Goal: Check status: Check status

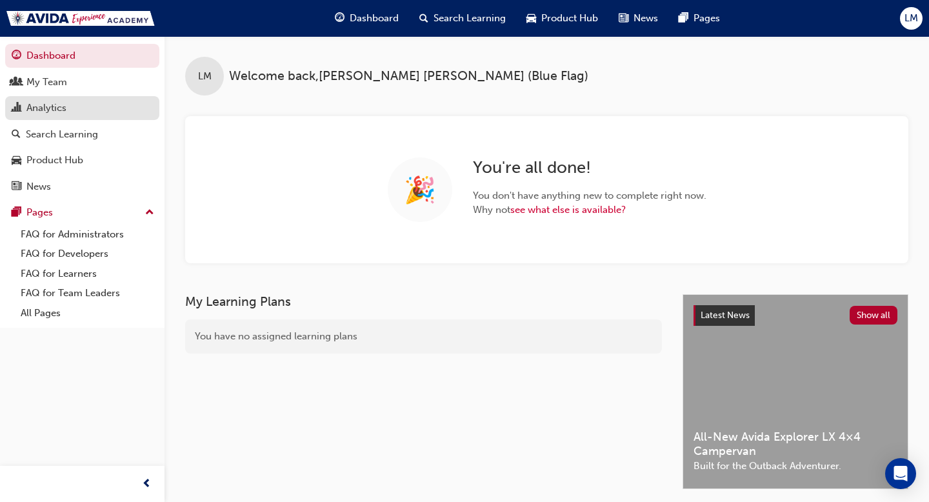
click at [53, 105] on div "Analytics" at bounding box center [46, 108] width 40 height 15
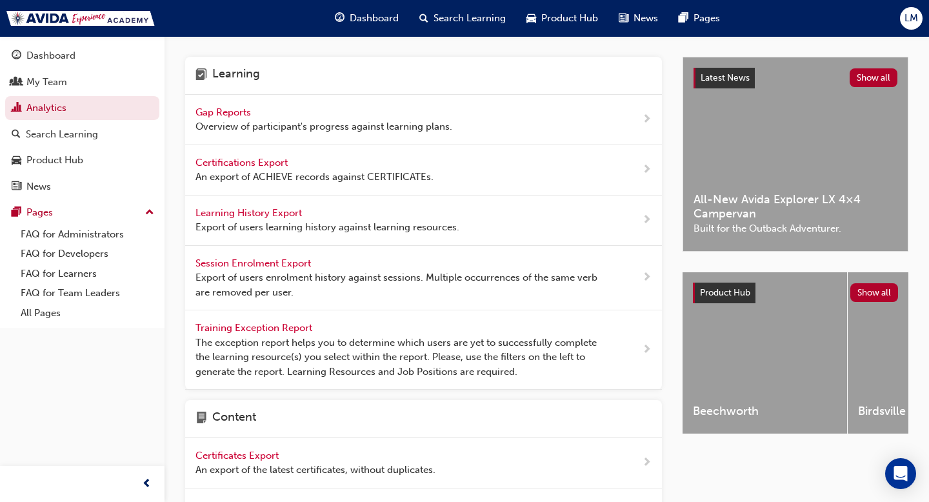
click at [240, 109] on span "Gap Reports" at bounding box center [224, 112] width 58 height 12
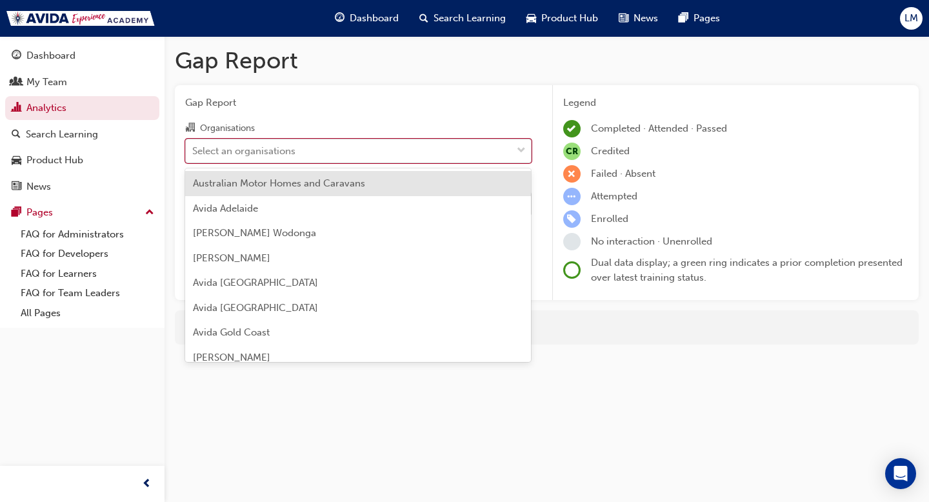
click at [317, 150] on div "Select an organisations" at bounding box center [349, 150] width 326 height 23
click at [193, 150] on input "Organisations option Australian Motor Homes and Caravans focused, 1 of 17. 17 r…" at bounding box center [192, 149] width 1 height 11
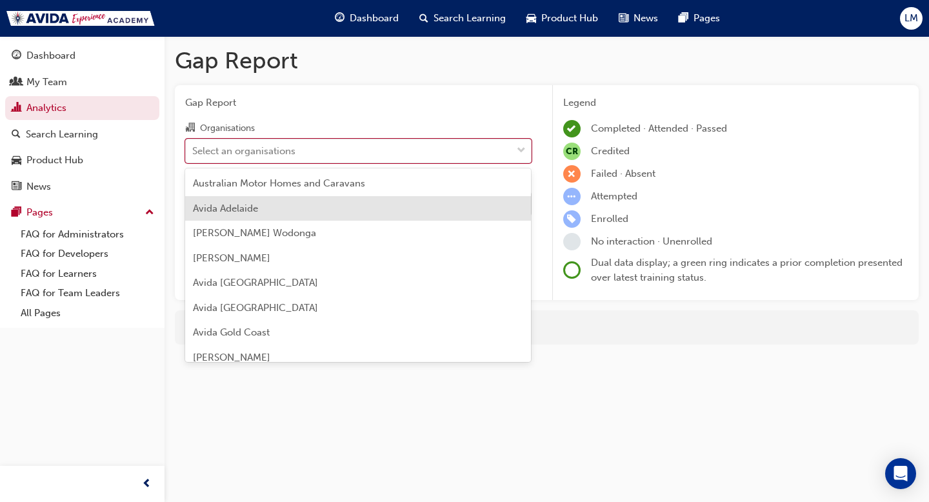
click at [335, 211] on div "Avida Adelaide" at bounding box center [358, 208] width 346 height 25
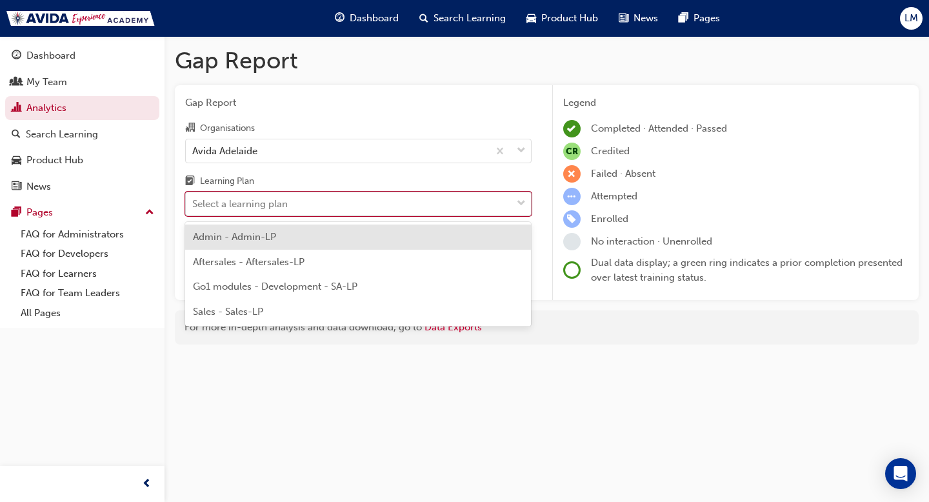
click at [346, 206] on div "Select a learning plan" at bounding box center [349, 204] width 326 height 23
click at [193, 206] on input "Learning Plan option Admin - Admin-LP focused, 1 of 4. 4 results available. Use…" at bounding box center [192, 203] width 1 height 11
click at [319, 248] on div "Admin - Admin-LP" at bounding box center [358, 236] width 346 height 25
